Goal: Obtain resource: Obtain resource

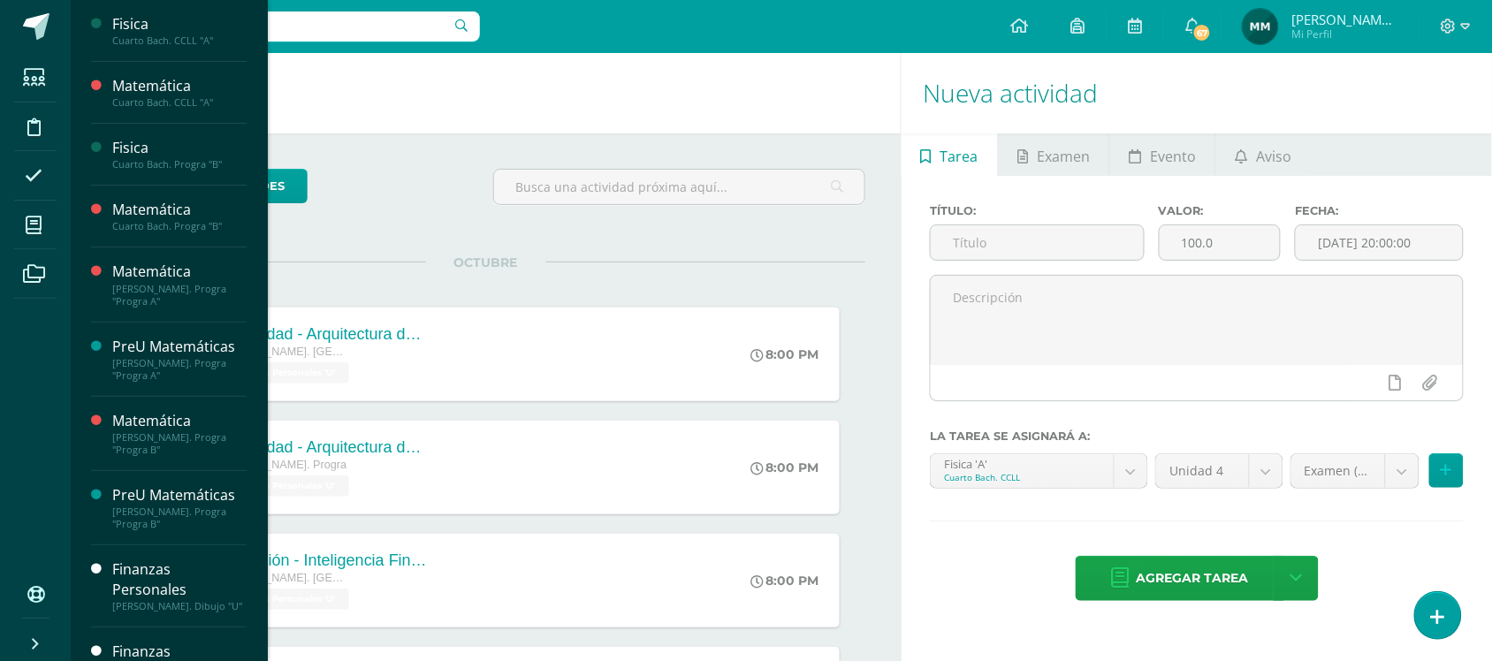
click at [58, 209] on li "Mis cursos" at bounding box center [35, 225] width 71 height 49
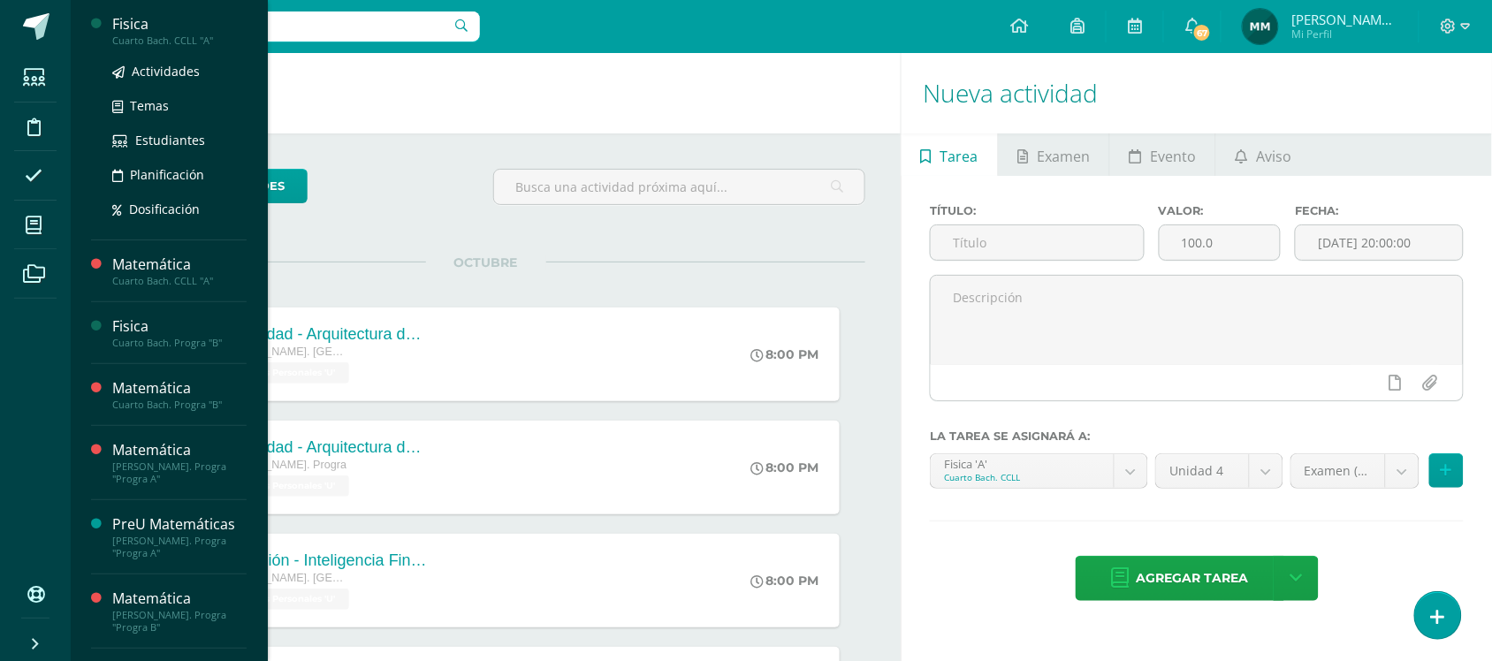
click at [196, 45] on div "Cuarto Bach. CCLL "A"" at bounding box center [179, 40] width 134 height 12
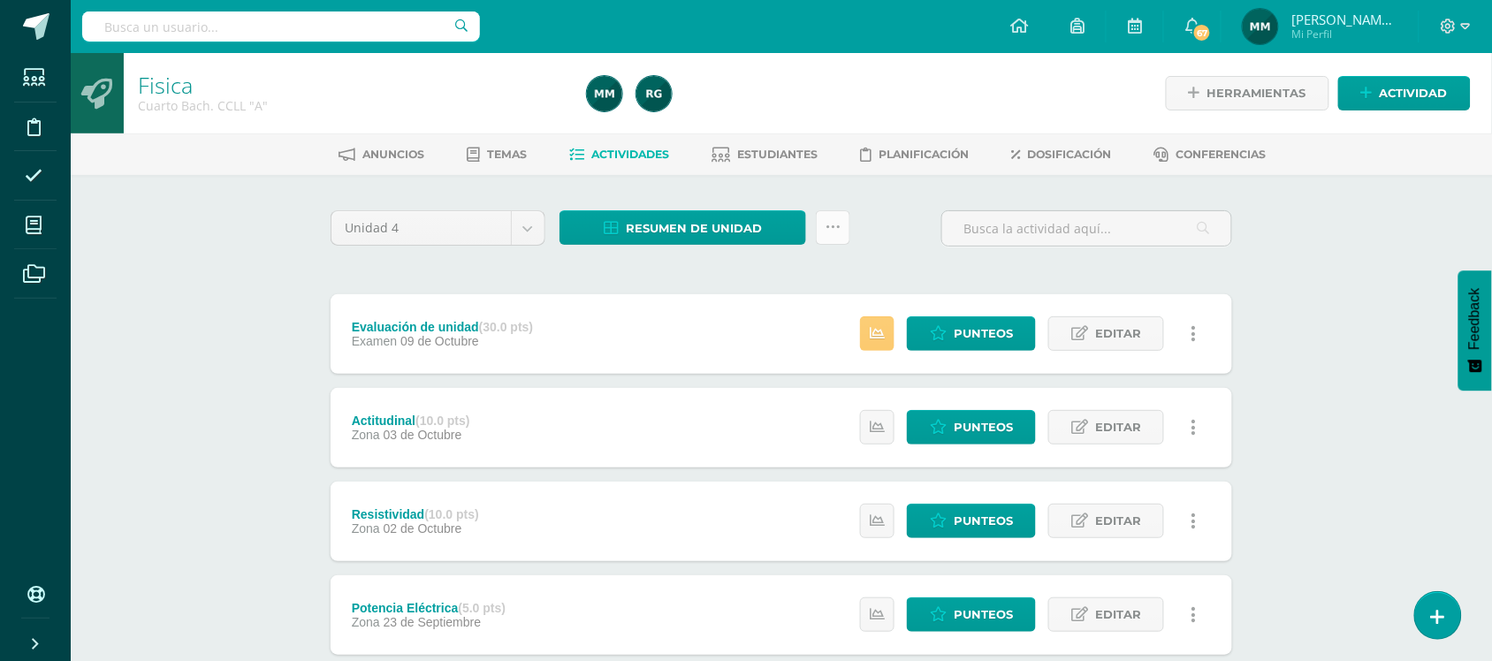
click at [831, 226] on icon at bounding box center [832, 227] width 15 height 15
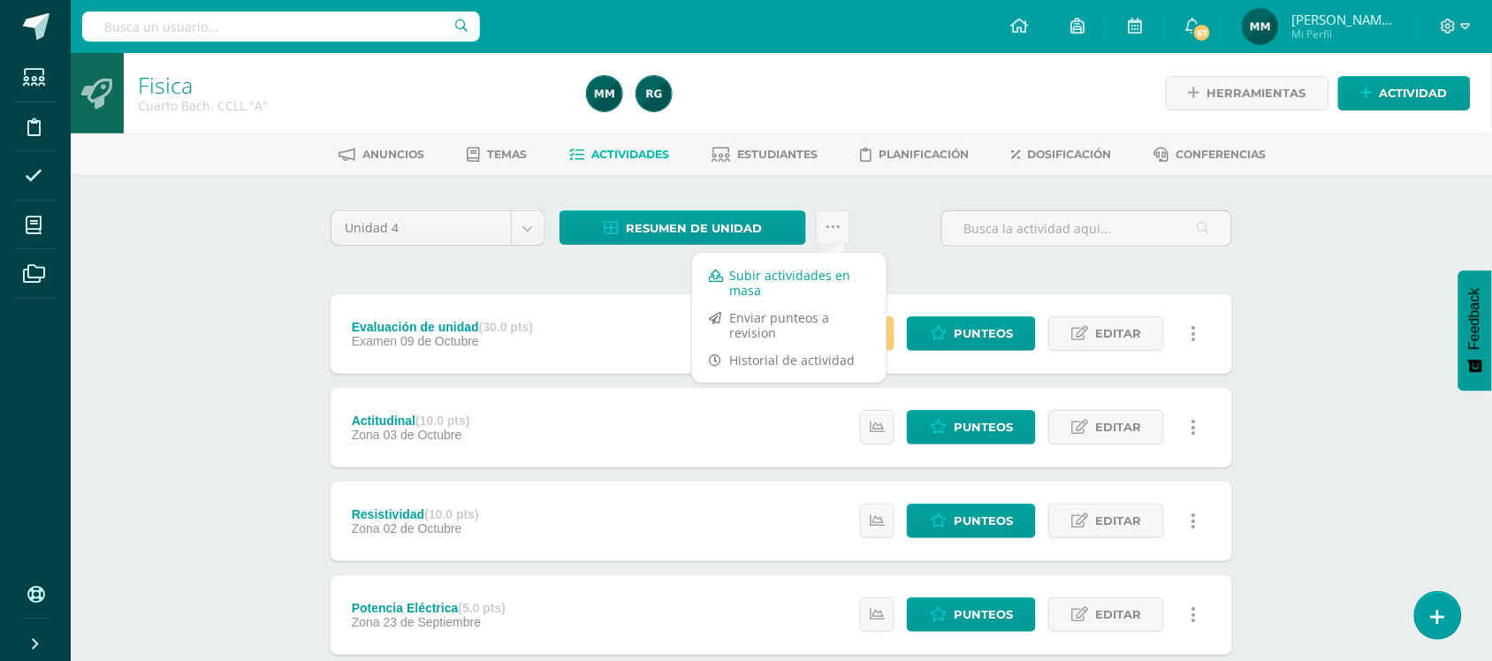
click at [818, 270] on link "Subir actividades en masa" at bounding box center [789, 283] width 194 height 42
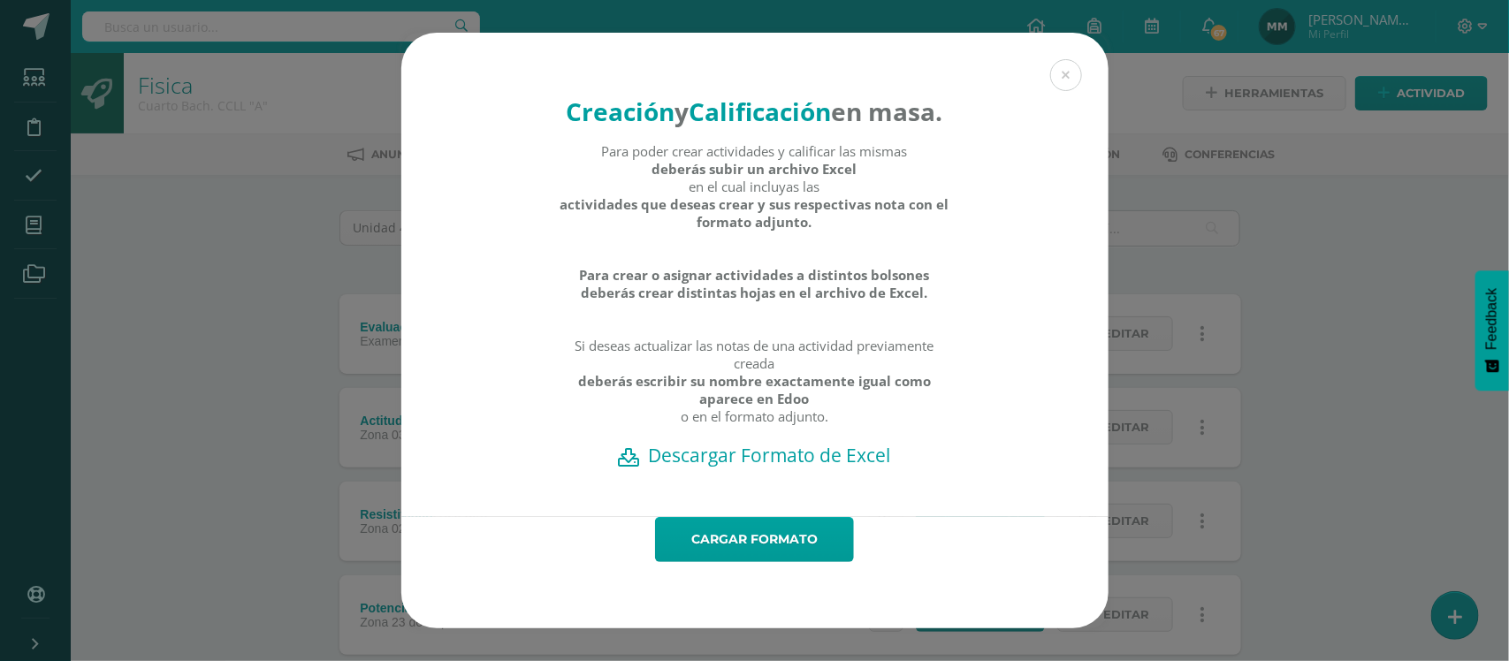
click at [757, 468] on h2 "Descargar Formato de Excel" at bounding box center [754, 455] width 645 height 25
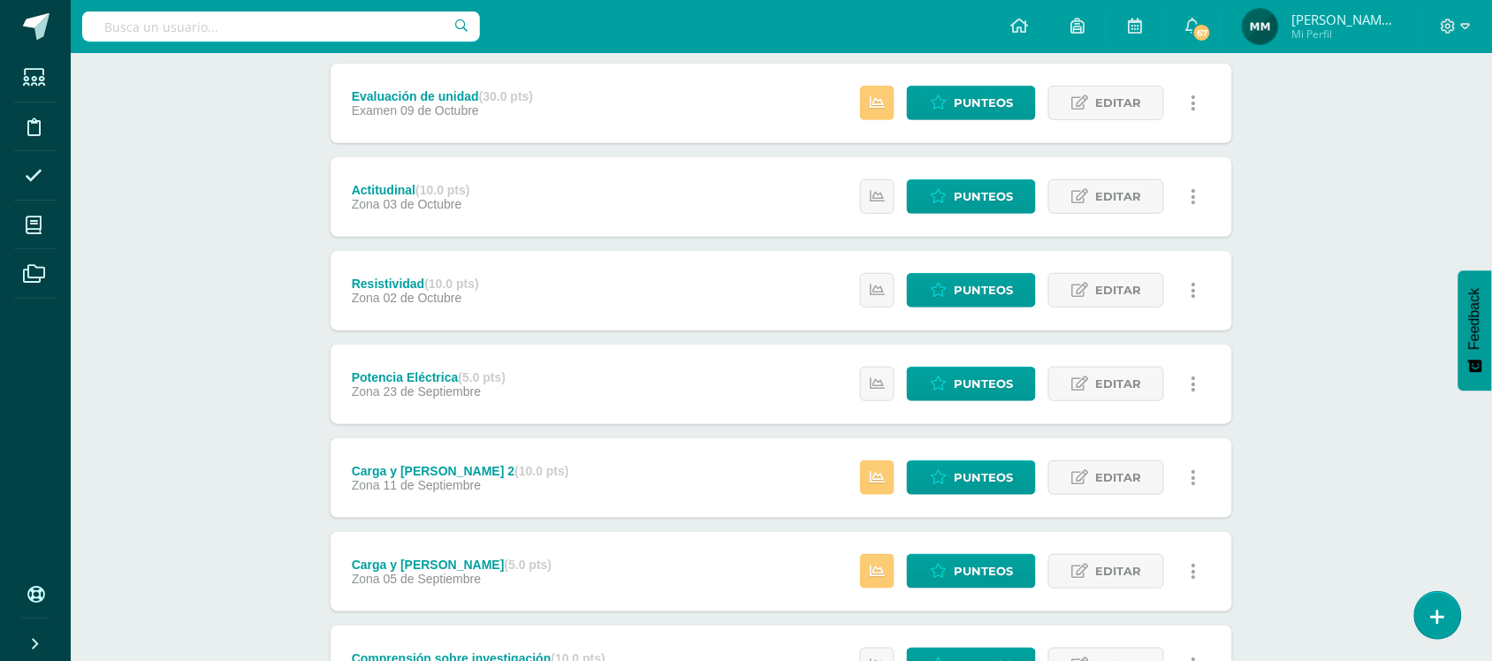
scroll to position [10, 0]
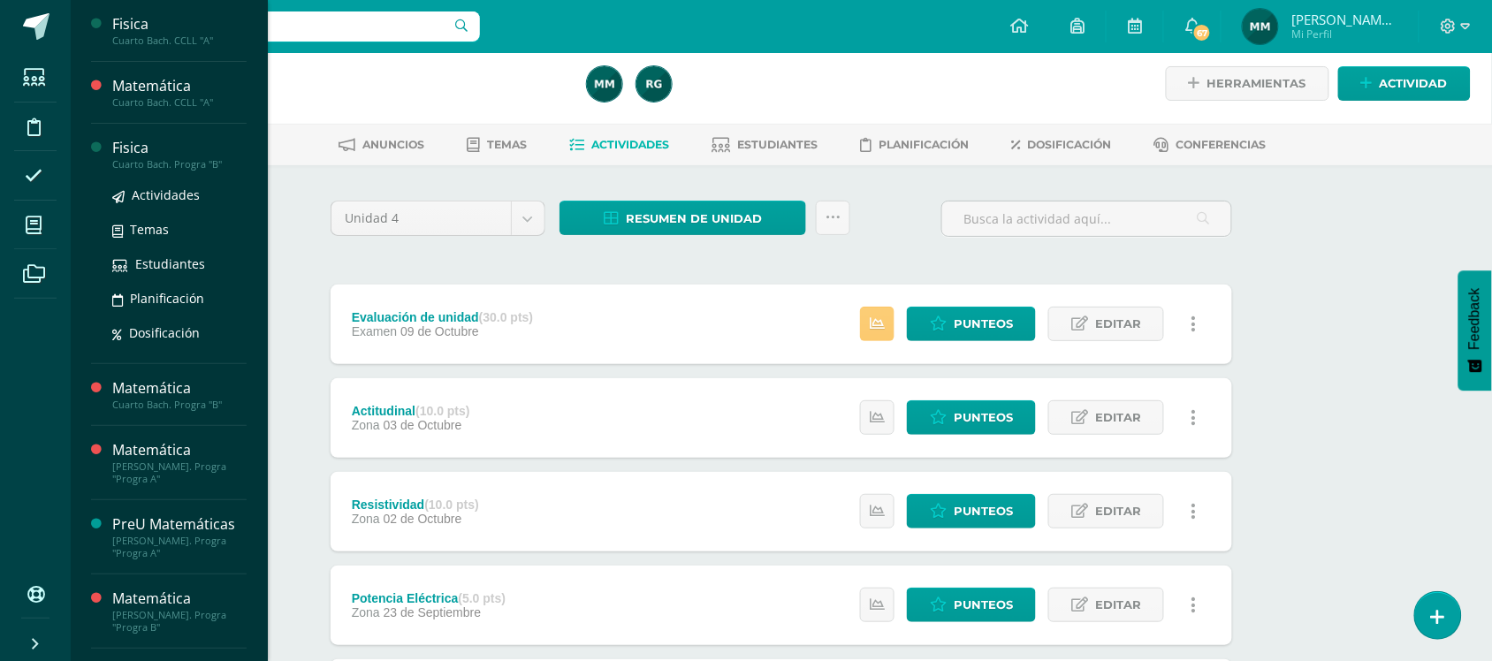
click at [138, 164] on div "Cuarto Bach. Progra "B"" at bounding box center [179, 164] width 134 height 12
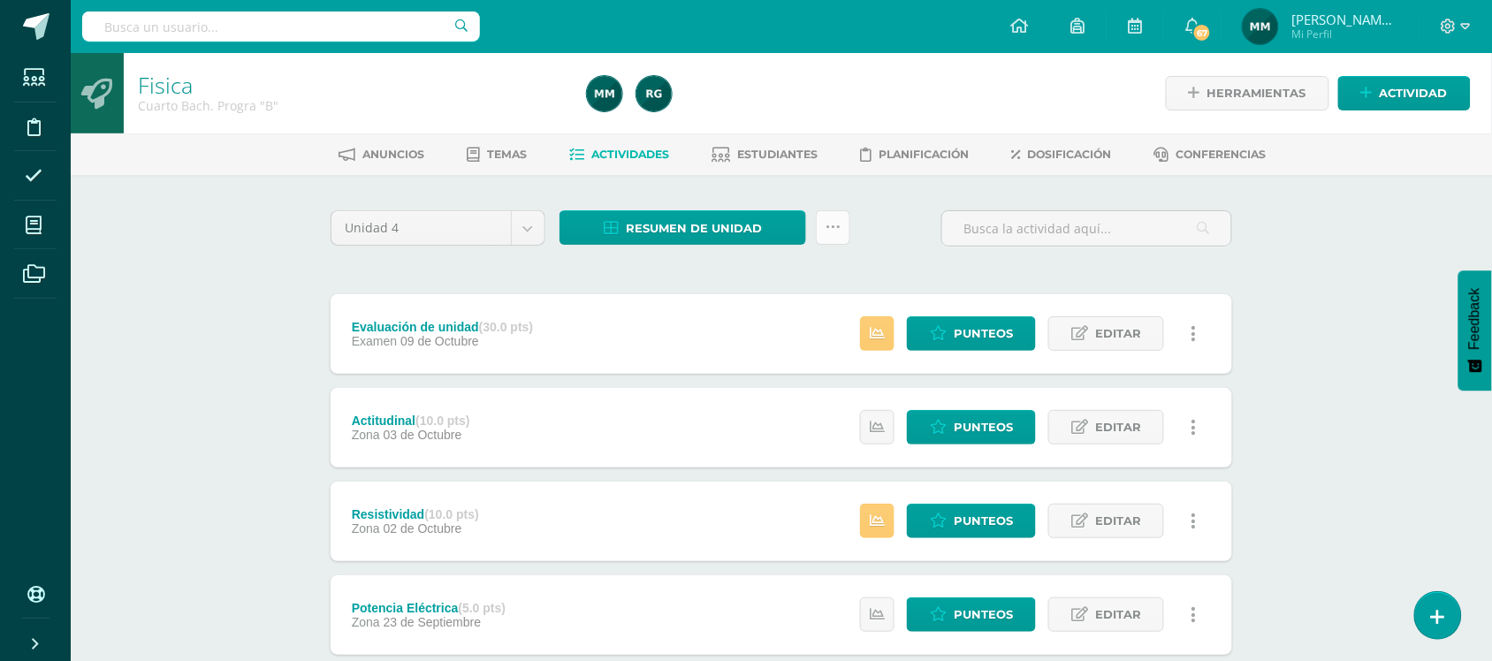
click at [829, 239] on link at bounding box center [833, 227] width 34 height 34
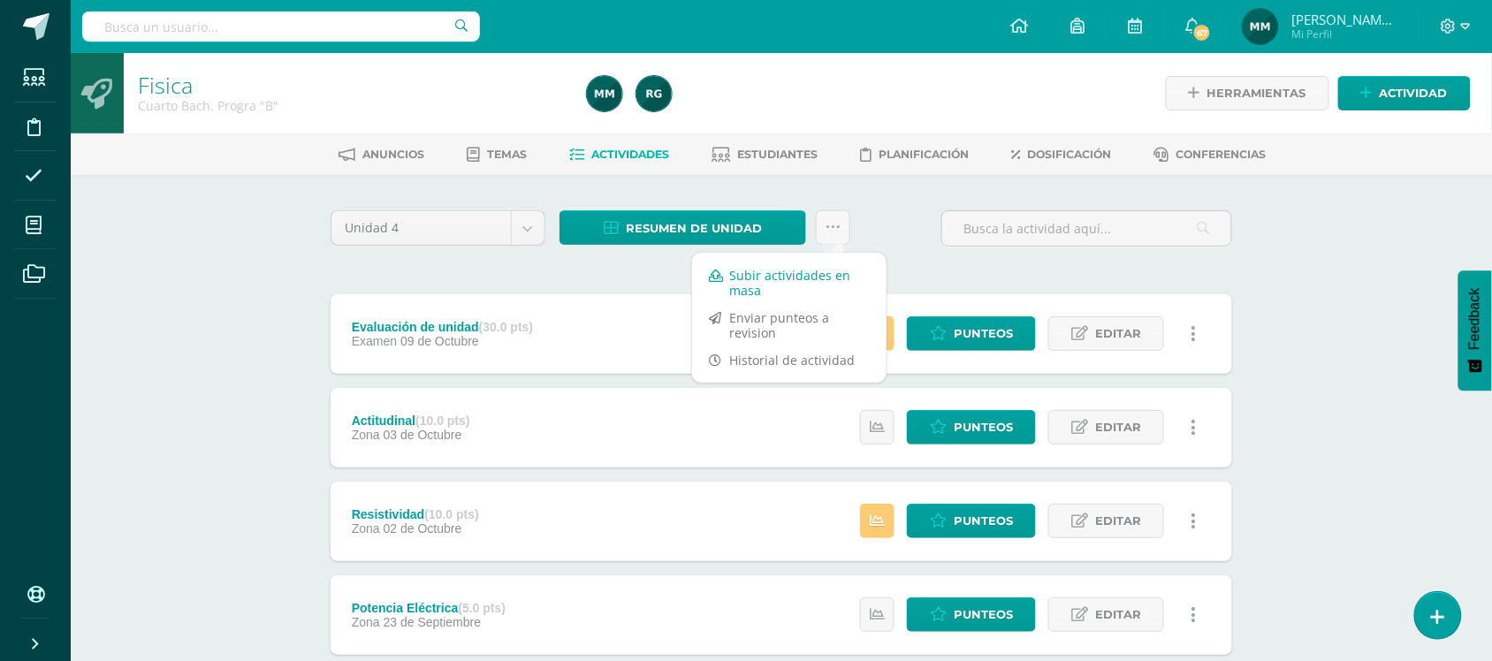
click at [822, 263] on link "Subir actividades en masa" at bounding box center [789, 283] width 194 height 42
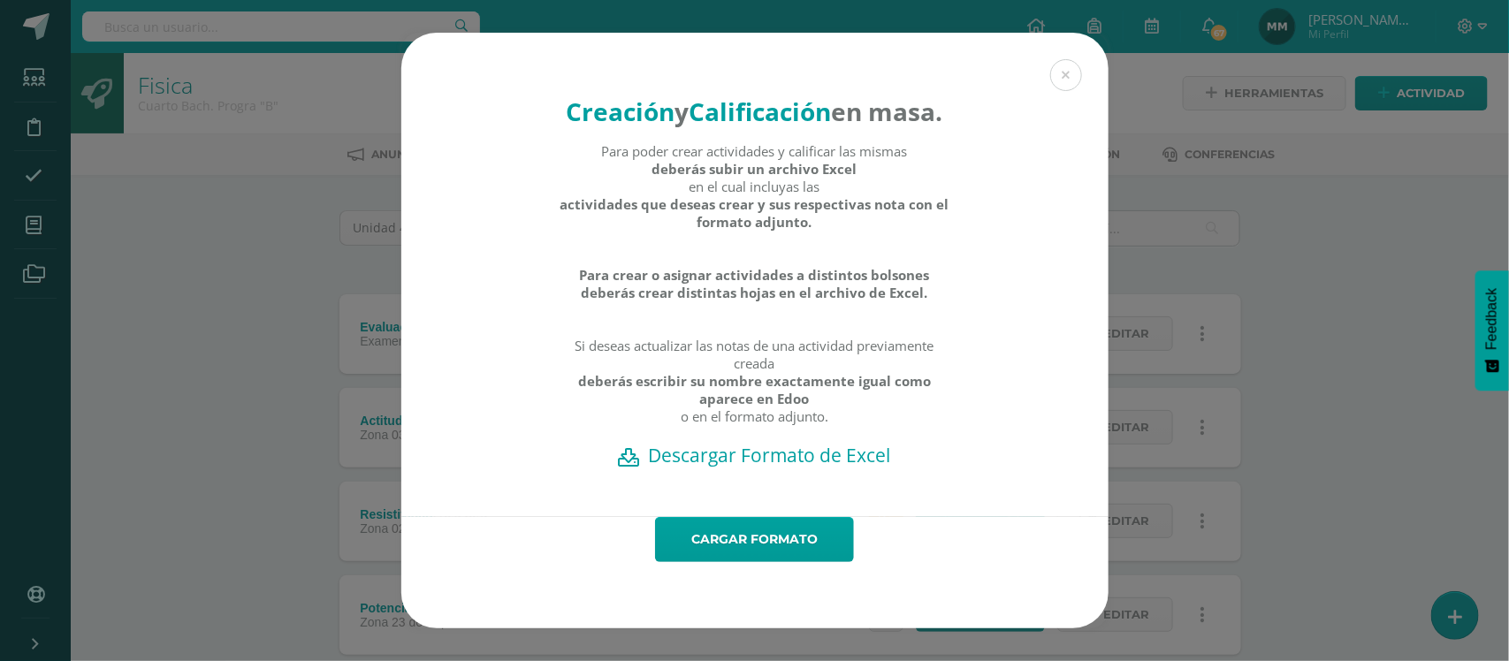
click at [813, 468] on h2 "Descargar Formato de Excel" at bounding box center [754, 455] width 645 height 25
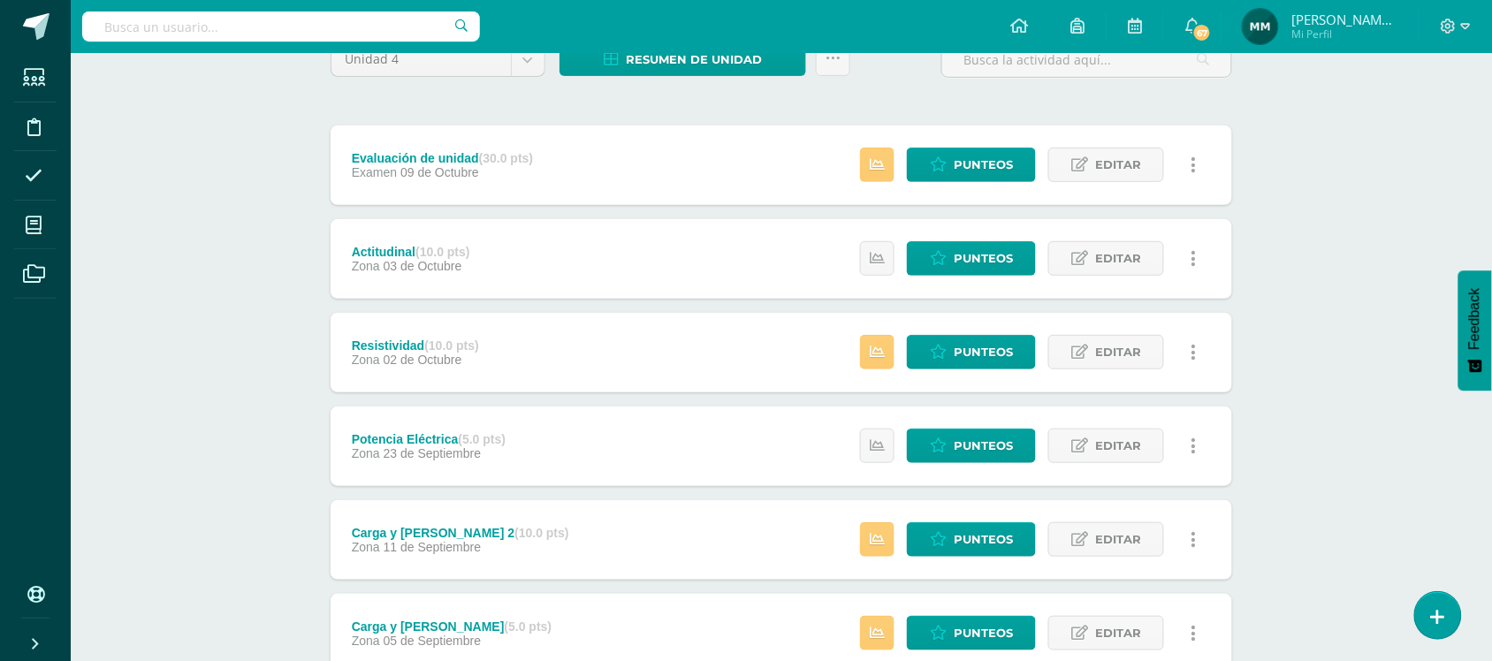
scroll to position [110, 0]
